Goal: Task Accomplishment & Management: Manage account settings

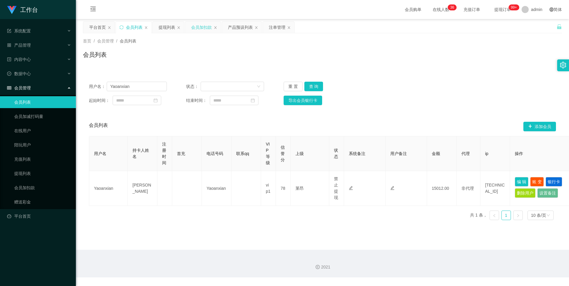
click at [202, 31] on div "会员加扣款" at bounding box center [201, 27] width 21 height 11
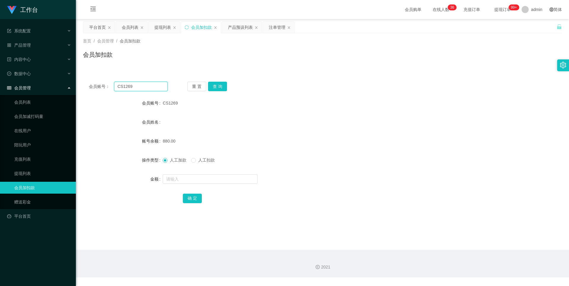
click at [142, 89] on input "CS1269" at bounding box center [141, 86] width 54 height 9
paste input "yyJimmygmailcom"
click at [220, 87] on button "查 询" at bounding box center [217, 86] width 19 height 9
click at [361, 52] on div "会员加扣款" at bounding box center [322, 57] width 479 height 14
drag, startPoint x: 128, startPoint y: 86, endPoint x: 164, endPoint y: 87, distance: 35.6
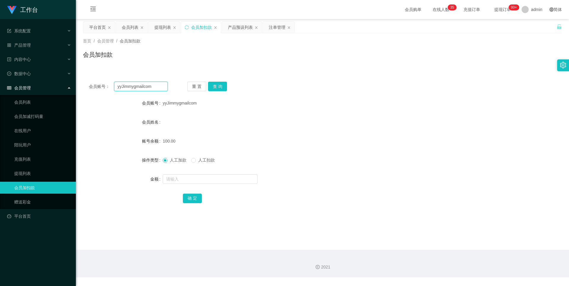
click at [128, 86] on input "yyJimmygmailcom" at bounding box center [141, 86] width 54 height 9
paste input "Hweihwei"
click at [212, 85] on button "查 询" at bounding box center [217, 86] width 19 height 9
click at [162, 84] on input "Hweihwei" at bounding box center [141, 86] width 54 height 9
paste input "ansonlau"
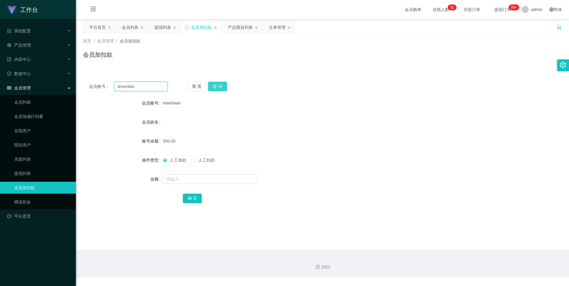
type input "ansonlau"
drag, startPoint x: 213, startPoint y: 84, endPoint x: 213, endPoint y: 88, distance: 3.9
click at [213, 84] on button "查 询" at bounding box center [217, 86] width 19 height 9
click at [129, 27] on div "会员列表" at bounding box center [130, 27] width 17 height 11
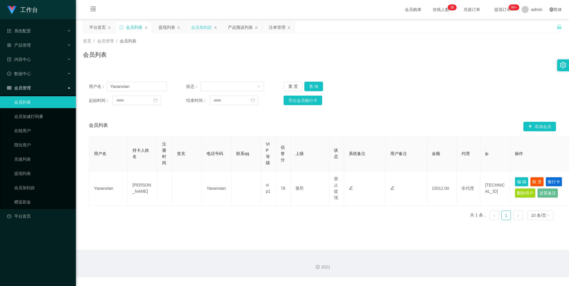
click at [194, 31] on div "会员加扣款" at bounding box center [201, 27] width 21 height 11
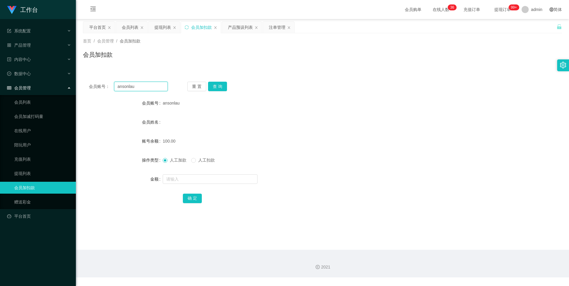
click at [150, 88] on input "ansonlau" at bounding box center [141, 86] width 54 height 9
paste input "CS1269"
type input "CS1269"
drag, startPoint x: 216, startPoint y: 87, endPoint x: 216, endPoint y: 90, distance: 3.1
click at [216, 87] on button "查 询" at bounding box center [217, 86] width 19 height 9
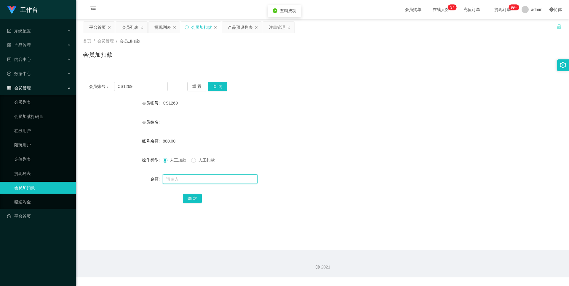
click at [181, 178] on input "text" at bounding box center [210, 178] width 95 height 9
type input "1000"
click at [192, 199] on button "确 定" at bounding box center [192, 197] width 19 height 9
click at [164, 27] on div "提现列表" at bounding box center [162, 27] width 17 height 11
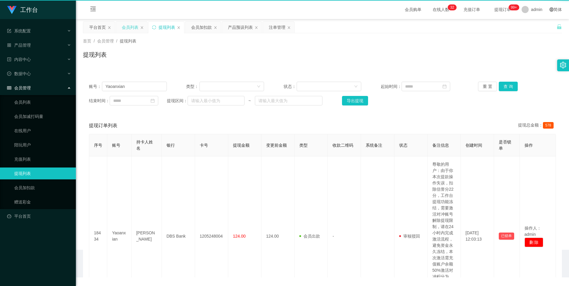
click at [129, 27] on div "会员列表" at bounding box center [130, 27] width 17 height 11
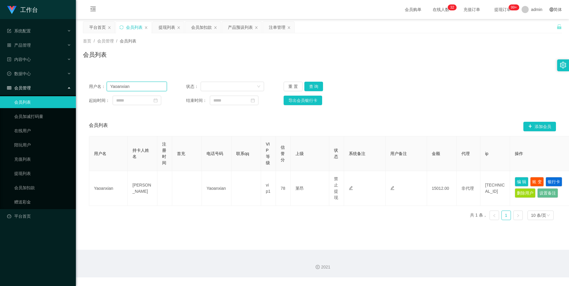
click at [142, 87] on input "Yaoanxian" at bounding box center [137, 86] width 60 height 9
paste input "Hweihwei"
type input "Hweihwei"
click at [309, 84] on button "查 询" at bounding box center [313, 86] width 19 height 9
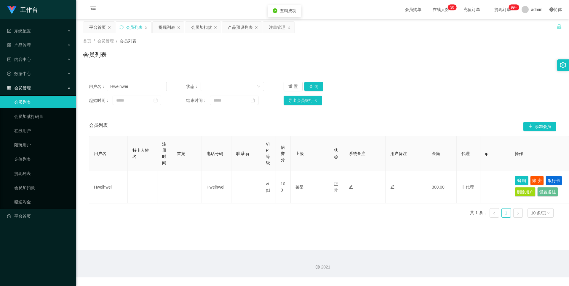
click at [523, 181] on button "编 辑" at bounding box center [522, 180] width 14 height 9
type input "Hweihwei"
type input "100"
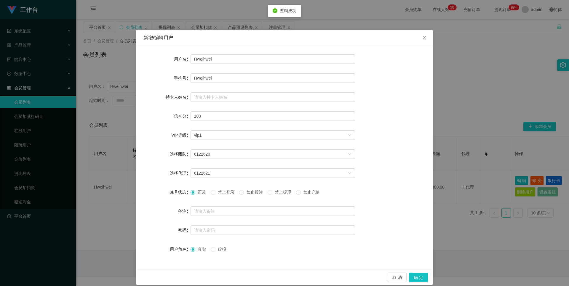
scroll to position [6, 0]
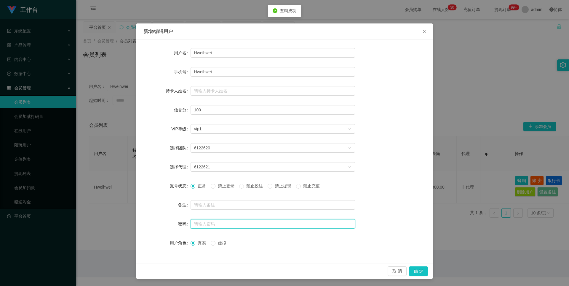
click at [208, 224] on input "text" at bounding box center [273, 223] width 165 height 9
type input "aa123456"
click at [221, 221] on input "aa123456" at bounding box center [273, 223] width 165 height 9
paste input "aa123456"
type input "aa123456"
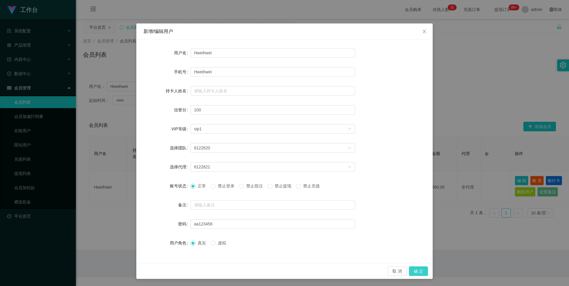
drag, startPoint x: 413, startPoint y: 272, endPoint x: 429, endPoint y: 251, distance: 26.7
click at [413, 272] on button "确 定" at bounding box center [418, 270] width 19 height 9
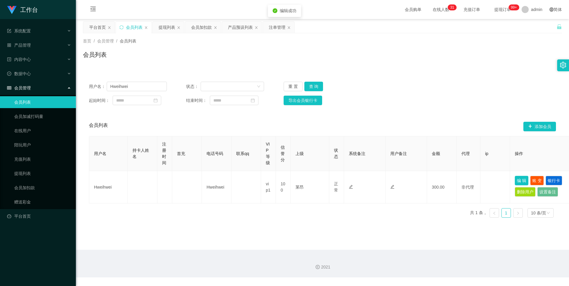
scroll to position [0, 0]
click at [198, 29] on div "会员加扣款" at bounding box center [201, 27] width 21 height 11
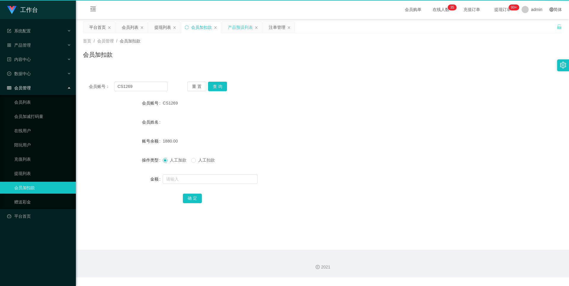
click at [245, 32] on div "产品预设列表" at bounding box center [240, 27] width 25 height 11
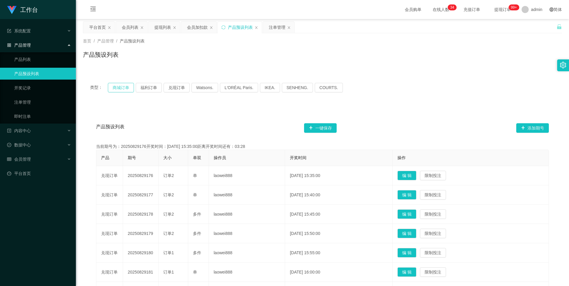
click at [120, 88] on button "商城订单" at bounding box center [121, 87] width 26 height 9
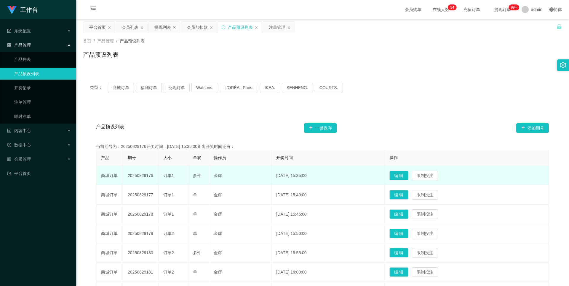
click at [143, 175] on td "20250829176" at bounding box center [141, 175] width 36 height 19
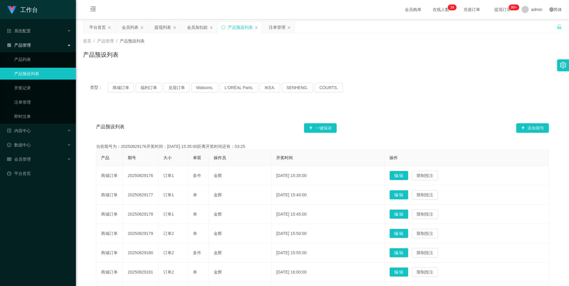
copy td "20250829176"
click at [193, 29] on div "会员加扣款" at bounding box center [197, 27] width 21 height 11
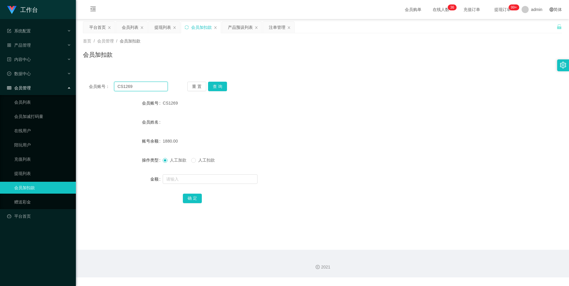
click at [157, 89] on input "CS1269" at bounding box center [141, 86] width 54 height 9
paste input "Hweihwei"
drag, startPoint x: 216, startPoint y: 86, endPoint x: 214, endPoint y: 94, distance: 8.0
click at [216, 86] on button "查 询" at bounding box center [217, 86] width 19 height 9
click at [152, 88] on input "Hweihwei" at bounding box center [141, 86] width 54 height 9
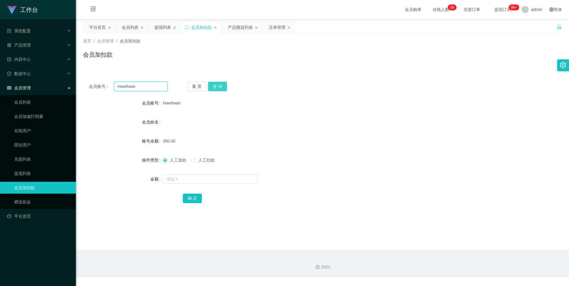
paste input "yyJimmygmailcom"
type input "yyJimmygmailcom"
click at [215, 88] on button "查 询" at bounding box center [217, 86] width 19 height 9
click at [197, 158] on span "人工扣款" at bounding box center [206, 159] width 21 height 5
click at [196, 162] on span at bounding box center [193, 160] width 5 height 5
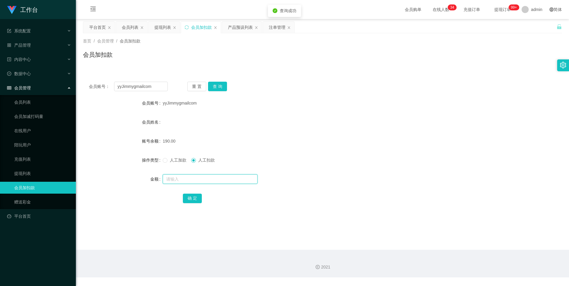
click at [190, 180] on input "text" at bounding box center [210, 178] width 95 height 9
type input "60"
click at [192, 197] on button "确 定" at bounding box center [192, 197] width 19 height 9
click at [297, 155] on div "人工加款 人工扣款" at bounding box center [303, 160] width 280 height 12
click at [219, 87] on button "查 询" at bounding box center [217, 86] width 19 height 9
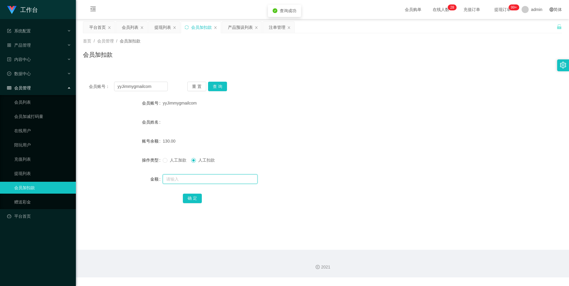
click at [174, 178] on input "text" at bounding box center [210, 178] width 95 height 9
type input "130"
click at [160, 28] on div "提现列表" at bounding box center [162, 27] width 17 height 11
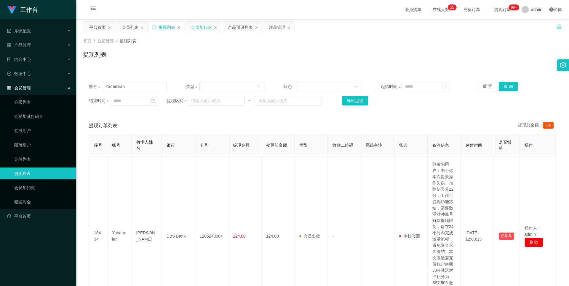
click at [199, 28] on div "会员加扣款" at bounding box center [201, 27] width 21 height 11
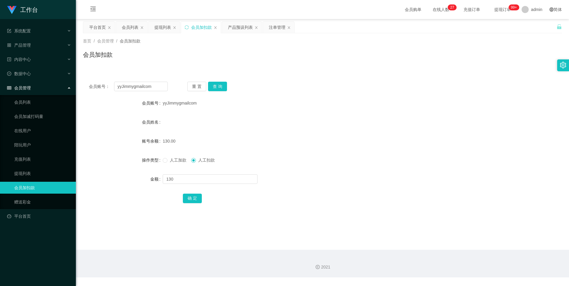
click at [160, 91] on div "会员账号： yyJimmygmailcom 重 置 查 询 会员账号 yyJimmygmailcom 会员姓名 账号余额 130.00 操作类型 人工加款 人…" at bounding box center [322, 146] width 479 height 141
click at [158, 88] on input "yyJimmygmailcom" at bounding box center [141, 86] width 54 height 9
paste input "Hweihwei"
type input "Hweihwei"
click at [217, 87] on button "查 询" at bounding box center [217, 86] width 19 height 9
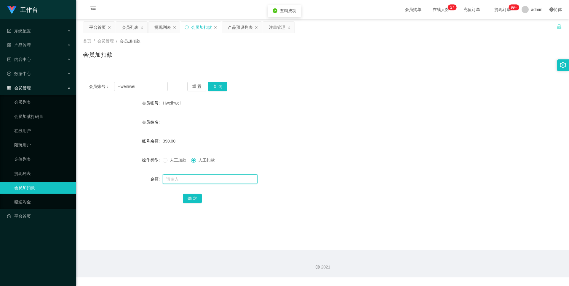
click at [188, 181] on input "text" at bounding box center [210, 178] width 95 height 9
type input "390"
click at [188, 198] on button "确 定" at bounding box center [192, 197] width 19 height 9
click at [158, 89] on input "Hweihwei" at bounding box center [141, 86] width 54 height 9
paste input "ansonlau"
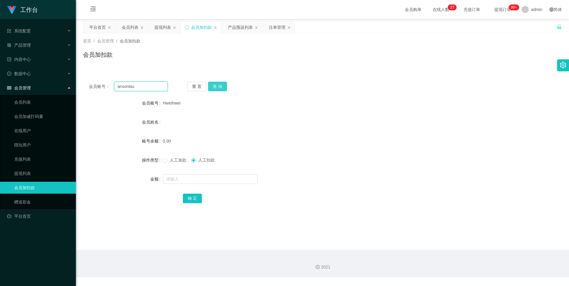
type input "ansonlau"
drag, startPoint x: 217, startPoint y: 84, endPoint x: 215, endPoint y: 88, distance: 3.6
click at [217, 84] on button "查 询" at bounding box center [217, 86] width 19 height 9
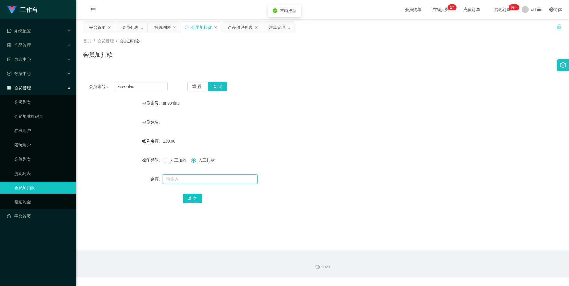
click at [186, 177] on input "text" at bounding box center [210, 178] width 95 height 9
type input "130"
click at [190, 198] on button "确 定" at bounding box center [192, 197] width 19 height 9
click at [128, 29] on div "会员列表" at bounding box center [130, 27] width 17 height 11
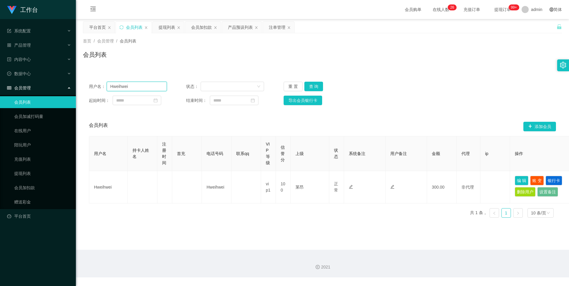
click at [148, 87] on input "Hweihwei" at bounding box center [137, 86] width 60 height 9
paste input "CS1269"
type input "CS1269"
click at [314, 86] on button "查 询" at bounding box center [313, 86] width 19 height 9
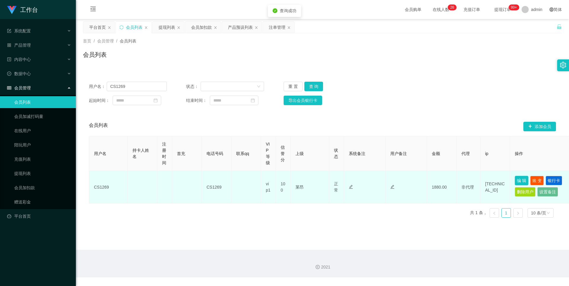
click at [524, 181] on button "编 辑" at bounding box center [522, 180] width 14 height 9
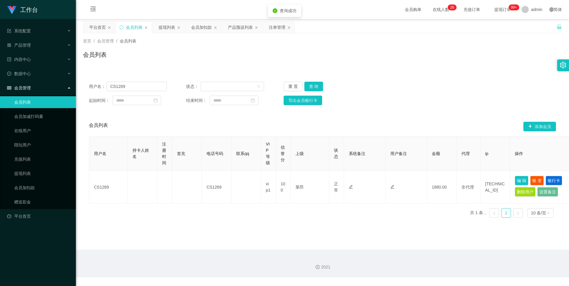
type input "CS1269"
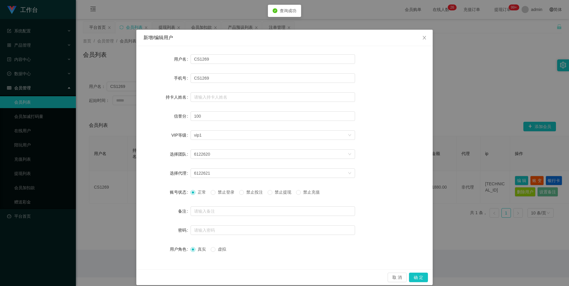
click at [273, 195] on div "正常 禁止登录 禁止投注 禁止提现 禁止充值" at bounding box center [273, 192] width 165 height 12
click at [246, 193] on span "禁止投注" at bounding box center [254, 191] width 21 height 5
click at [410, 277] on button "确 定" at bounding box center [418, 276] width 19 height 9
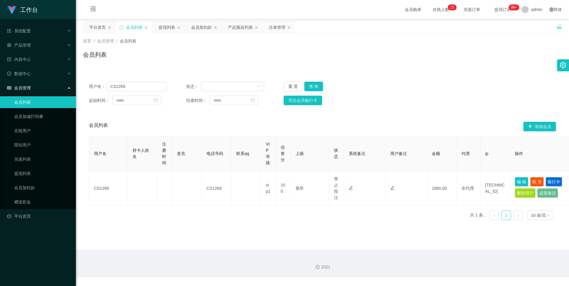
click at [141, 3] on div "会员购单 在线人数 0 1 2 3 4 5 6 7 8 9 0 1 2 3 4 5 6 7 8 9 0 1 2 3 4 5 6 7 8 9 0 1 2 3 4…" at bounding box center [322, 9] width 493 height 19
click at [166, 30] on div "提现列表" at bounding box center [167, 27] width 17 height 11
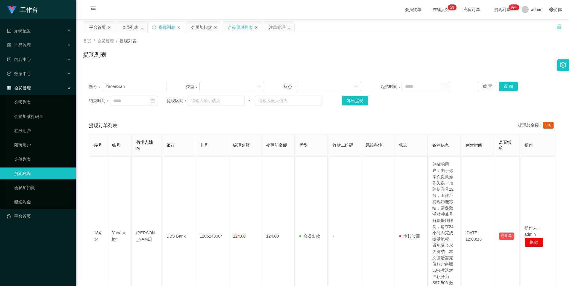
click at [240, 29] on div "产品预设列表" at bounding box center [240, 27] width 25 height 11
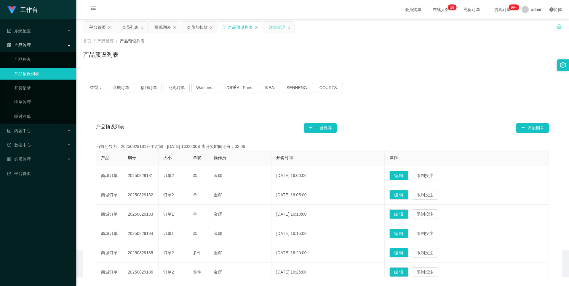
click at [275, 28] on div "注单管理" at bounding box center [277, 27] width 17 height 11
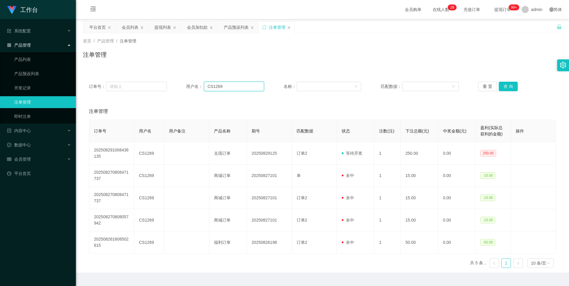
click at [243, 84] on input "CS1269" at bounding box center [234, 86] width 60 height 9
drag, startPoint x: 303, startPoint y: 51, endPoint x: 268, endPoint y: 41, distance: 36.5
click at [302, 51] on div "注单管理" at bounding box center [322, 57] width 479 height 14
click at [239, 27] on div "产品预设列表" at bounding box center [236, 27] width 25 height 11
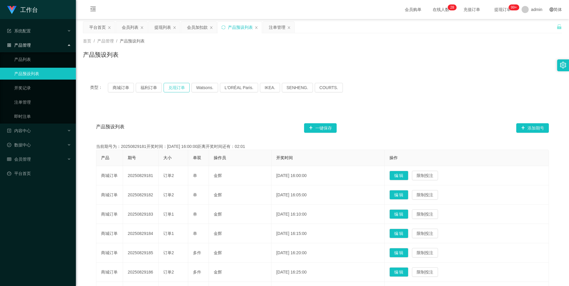
click at [176, 86] on button "兑现订单" at bounding box center [177, 87] width 26 height 9
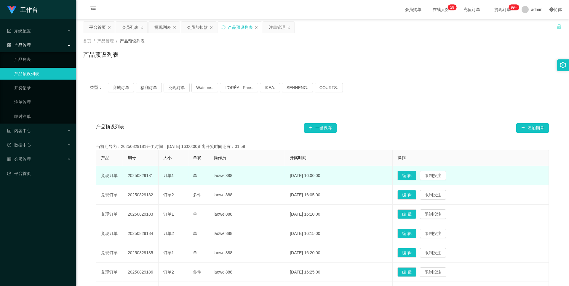
click at [142, 176] on td "20250829181" at bounding box center [141, 175] width 36 height 19
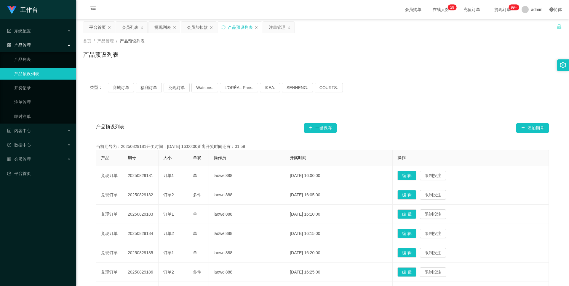
copy td "20250829181"
click at [206, 124] on div "产品预设列表 一键保存 添加期号" at bounding box center [322, 127] width 453 height 19
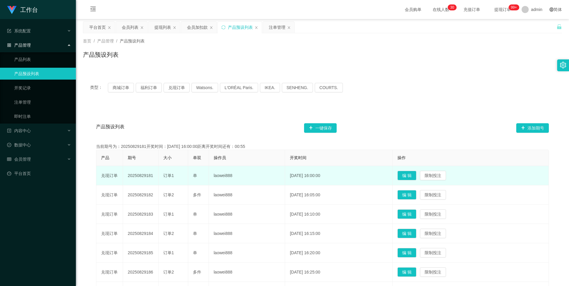
click at [143, 177] on td "20250829181" at bounding box center [141, 175] width 36 height 19
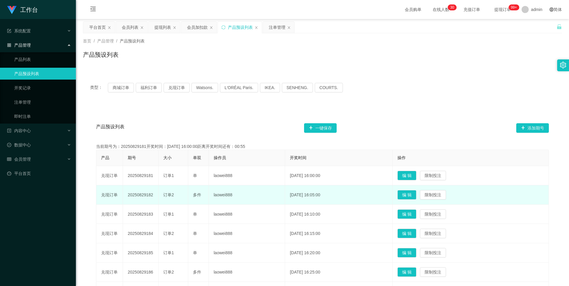
click at [143, 196] on td "20250829182" at bounding box center [141, 194] width 36 height 19
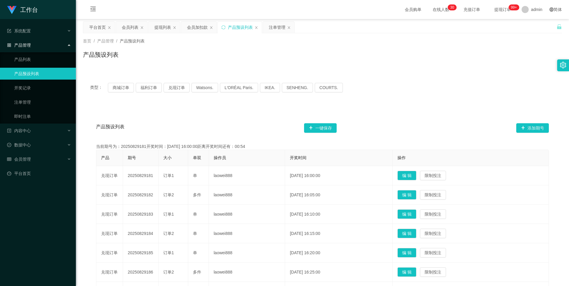
copy td "20250829182"
click at [219, 133] on div "产品预设列表 一键保存 添加期号" at bounding box center [322, 127] width 453 height 19
click at [162, 29] on div "提现列表" at bounding box center [162, 27] width 17 height 11
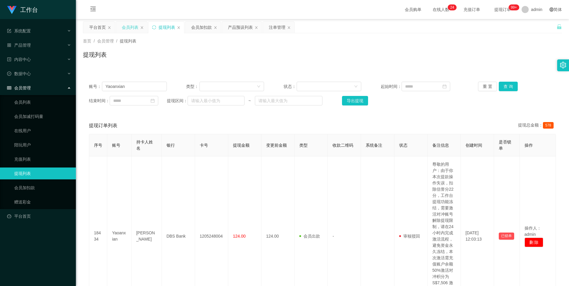
click at [124, 27] on div "会员列表" at bounding box center [130, 27] width 17 height 11
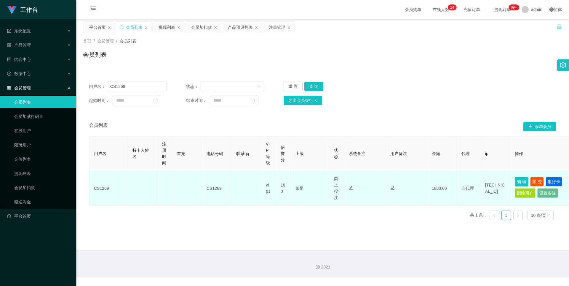
click at [520, 181] on button "编 辑" at bounding box center [522, 181] width 14 height 9
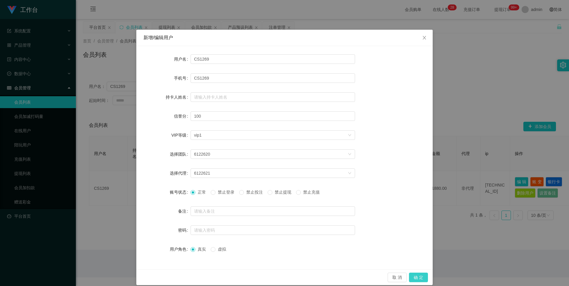
click at [417, 274] on button "确 定" at bounding box center [418, 276] width 19 height 9
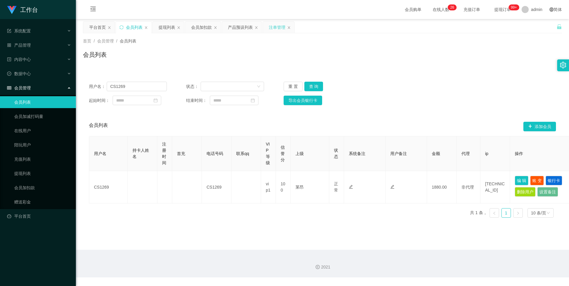
click at [273, 28] on div "注单管理" at bounding box center [277, 27] width 17 height 11
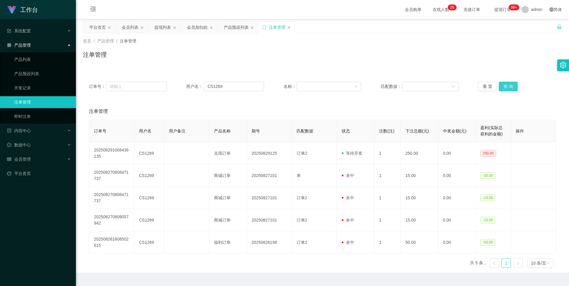
click at [510, 86] on button "查 询" at bounding box center [508, 86] width 19 height 9
click at [504, 86] on button "查 询" at bounding box center [508, 86] width 19 height 9
click at [504, 86] on div "重 置 查 询" at bounding box center [517, 86] width 78 height 9
click at [504, 86] on button "查 询" at bounding box center [508, 86] width 19 height 9
click at [511, 86] on button "查 询" at bounding box center [508, 86] width 19 height 9
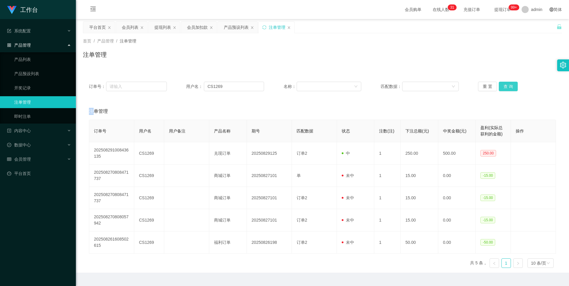
click at [505, 86] on button "查 询" at bounding box center [508, 86] width 19 height 9
click at [505, 86] on div "重 置 查 询" at bounding box center [517, 86] width 78 height 9
